Goal: Task Accomplishment & Management: Manage account settings

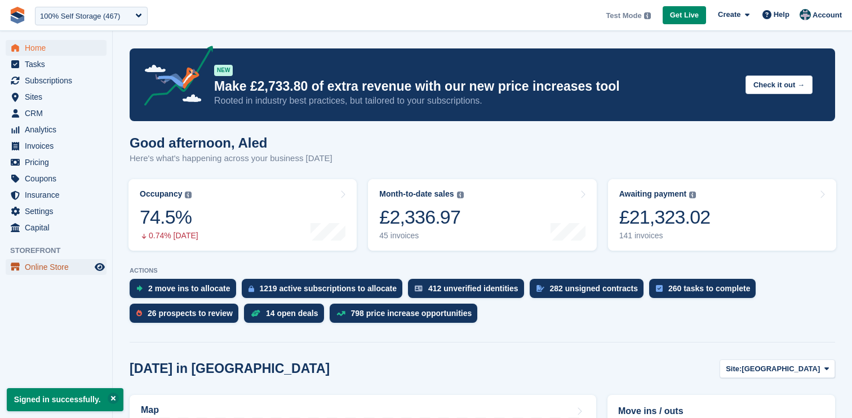
click at [30, 262] on span "Online Store" at bounding box center [59, 267] width 68 height 16
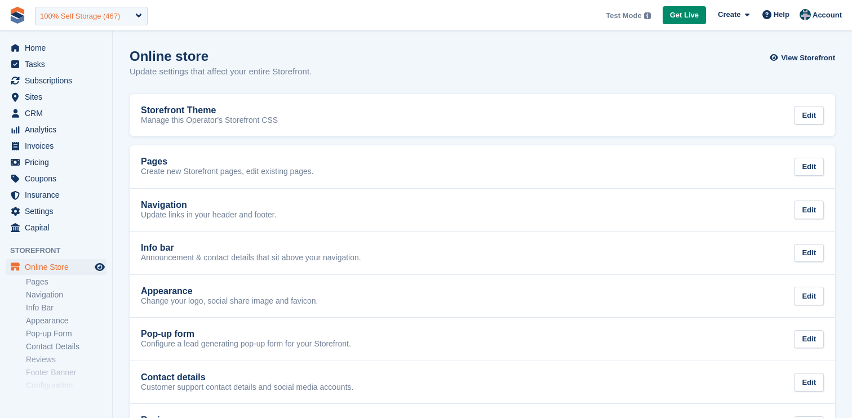
click at [99, 13] on div "100% Self Storage (467)" at bounding box center [80, 16] width 80 height 11
click at [245, 72] on p "Update settings that affect your entire Storefront." at bounding box center [221, 71] width 182 height 13
click at [114, 22] on div "100% Self Storage (467)" at bounding box center [91, 16] width 113 height 19
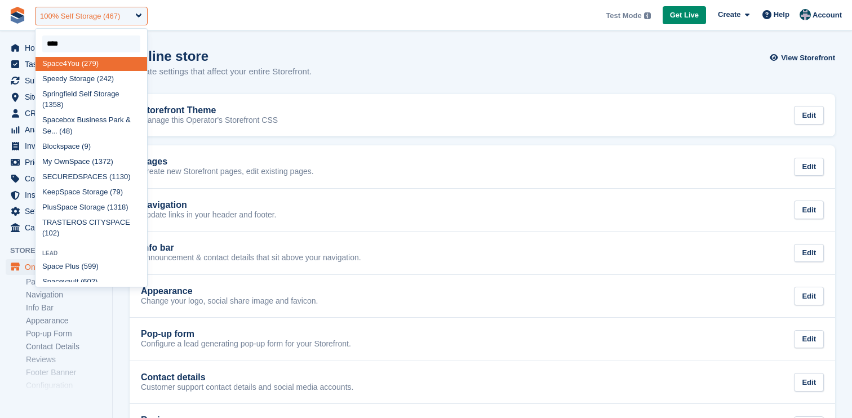
scroll to position [8, 0]
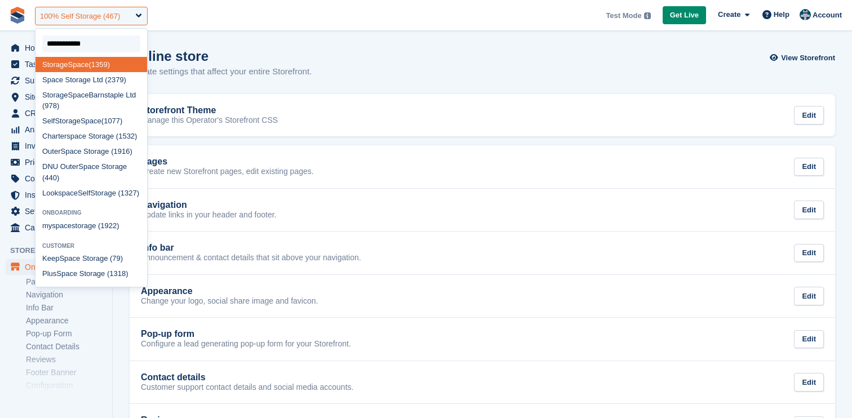
type input "**********"
click at [81, 80] on span "Storage" at bounding box center [78, 80] width 26 height 8
select select "****"
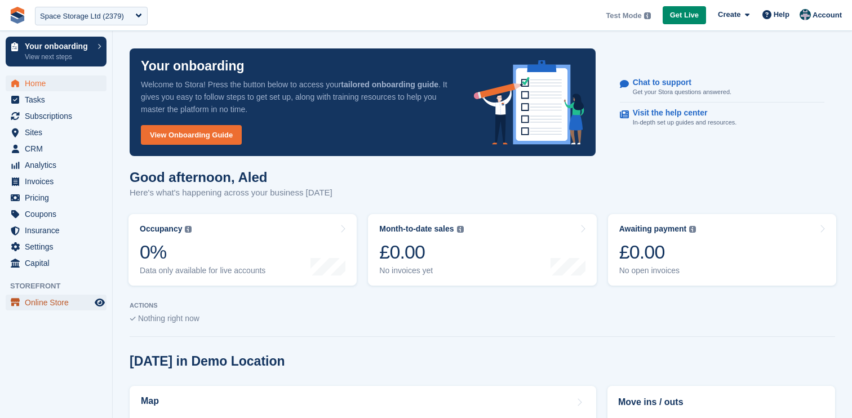
click at [46, 301] on span "Online Store" at bounding box center [59, 303] width 68 height 16
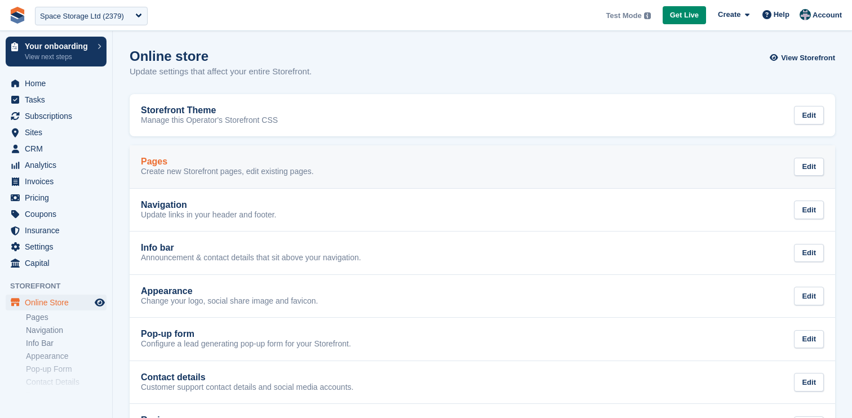
click at [207, 167] on p "Create new Storefront pages, edit existing pages." at bounding box center [227, 172] width 173 height 10
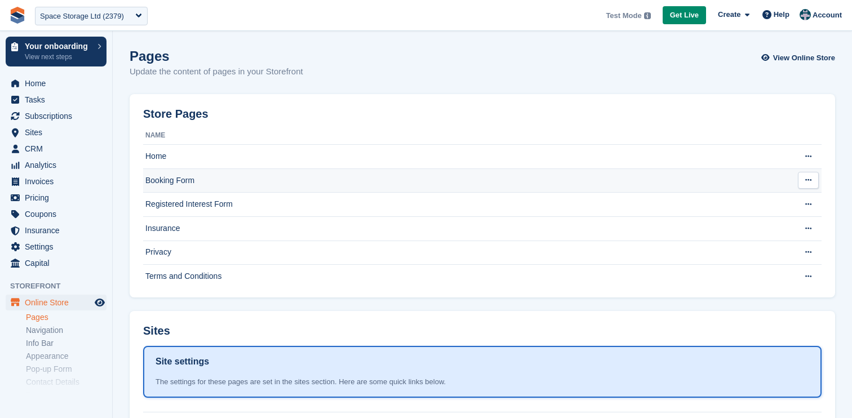
click at [162, 170] on td "Booking Form" at bounding box center [465, 181] width 645 height 24
